Goal: Navigation & Orientation: Find specific page/section

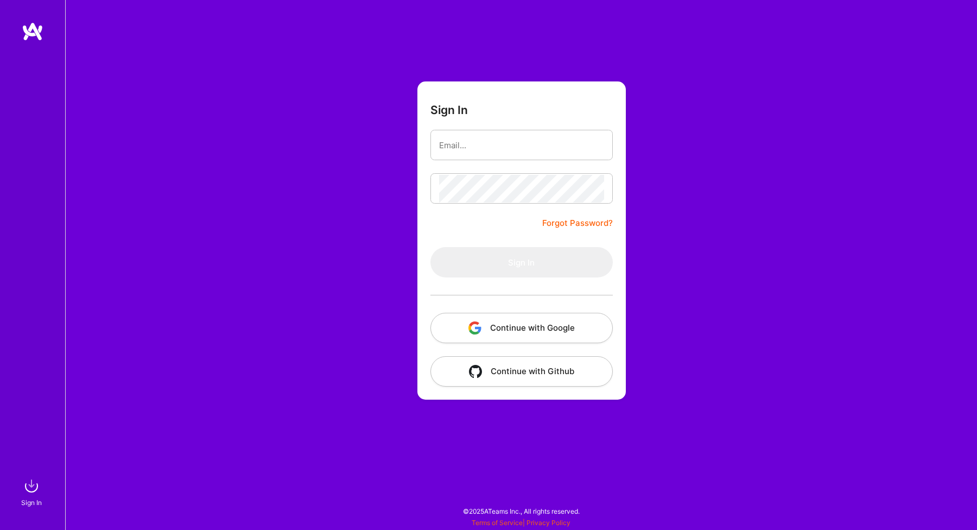
click at [515, 325] on button "Continue with Google" at bounding box center [522, 328] width 182 height 30
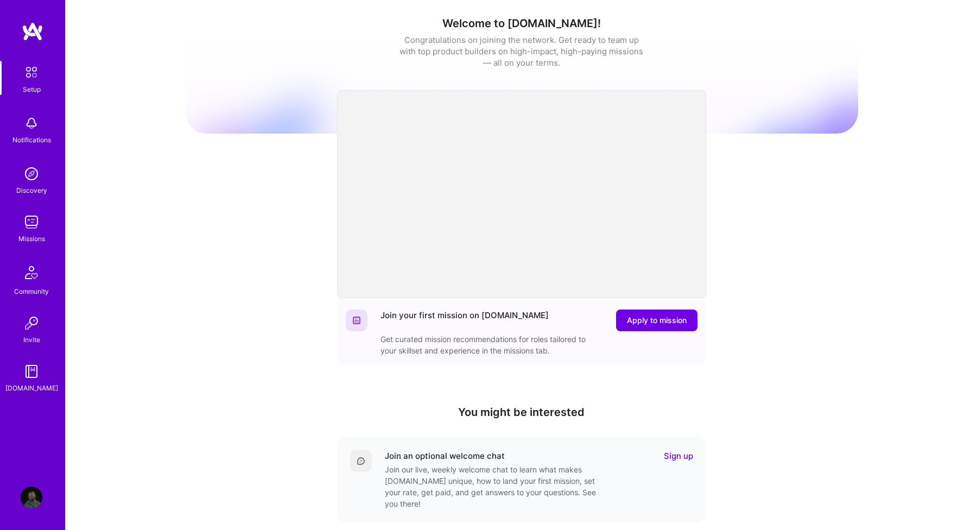
click at [39, 236] on div "Missions" at bounding box center [31, 238] width 27 height 11
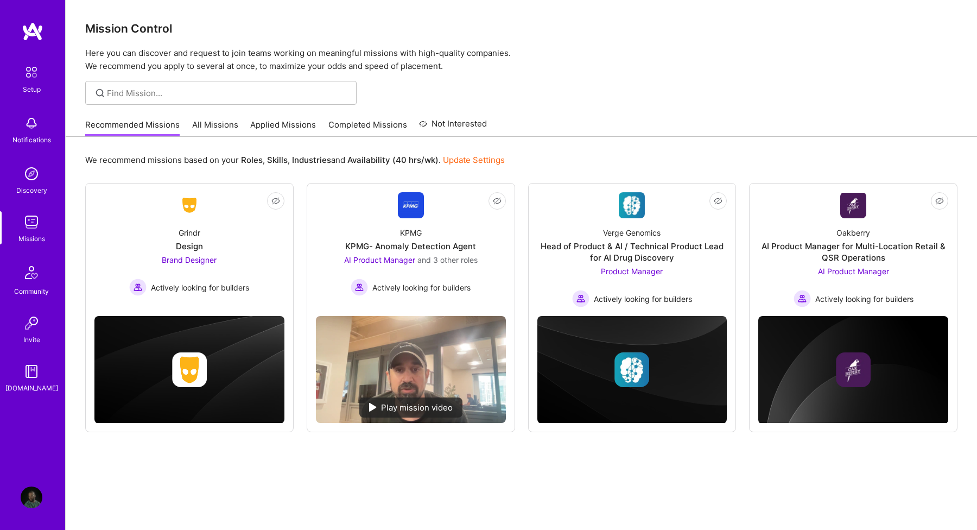
click at [213, 130] on link "All Missions" at bounding box center [215, 128] width 46 height 18
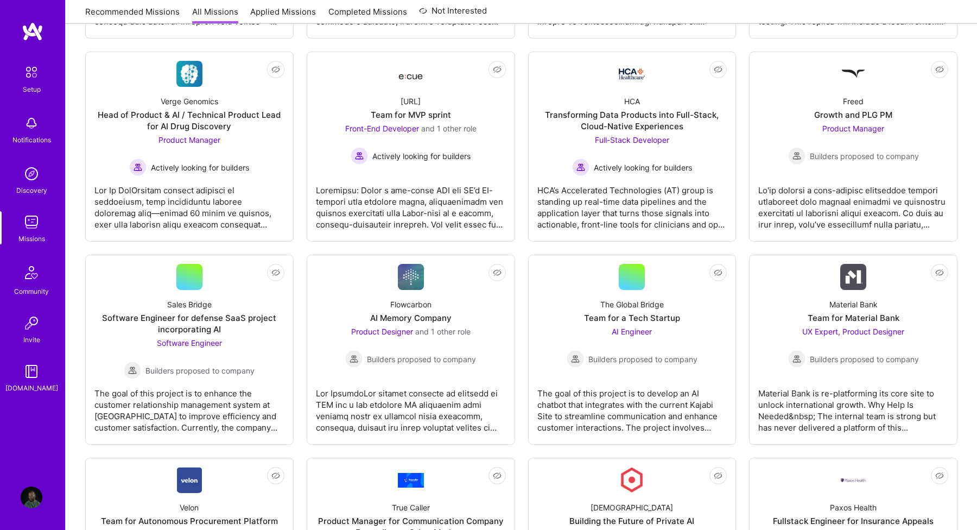
scroll to position [1203, 0]
